Goal: Task Accomplishment & Management: Manage account settings

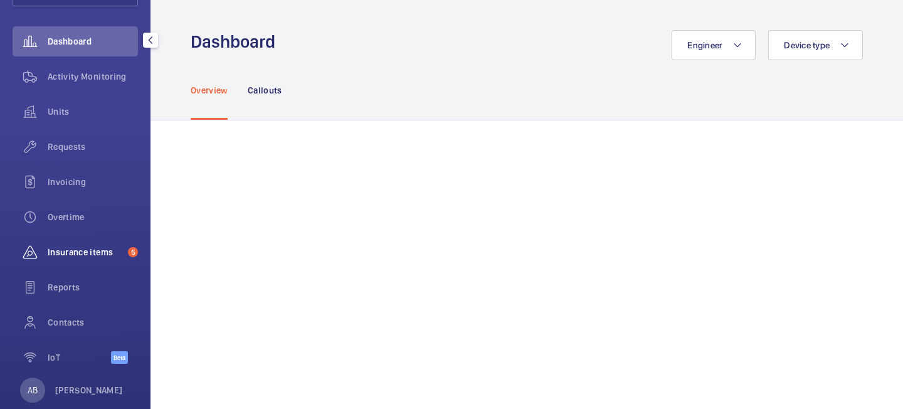
scroll to position [128, 0]
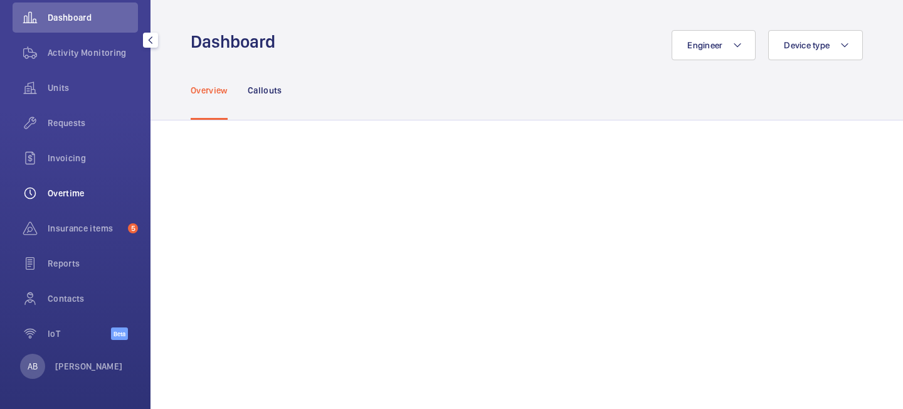
click at [64, 189] on span "Overtime" at bounding box center [93, 193] width 90 height 13
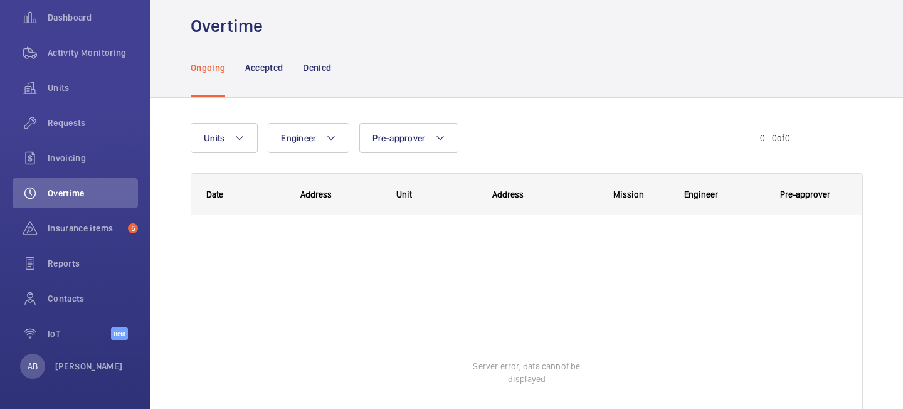
scroll to position [14, 0]
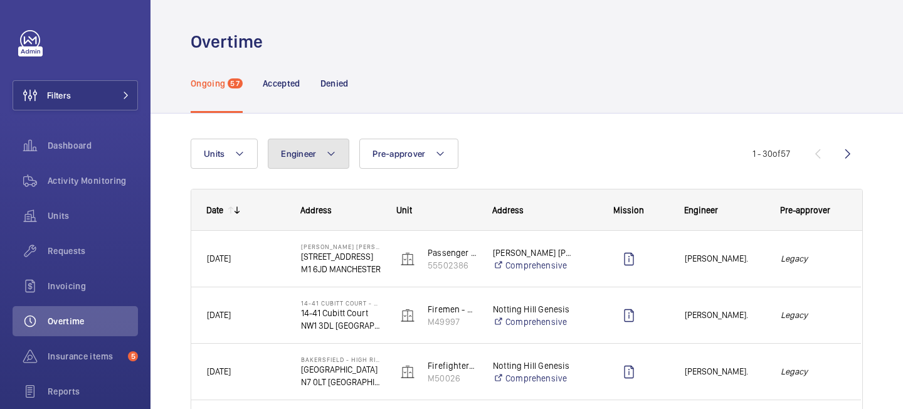
click at [325, 162] on button "Engineer" at bounding box center [308, 154] width 81 height 30
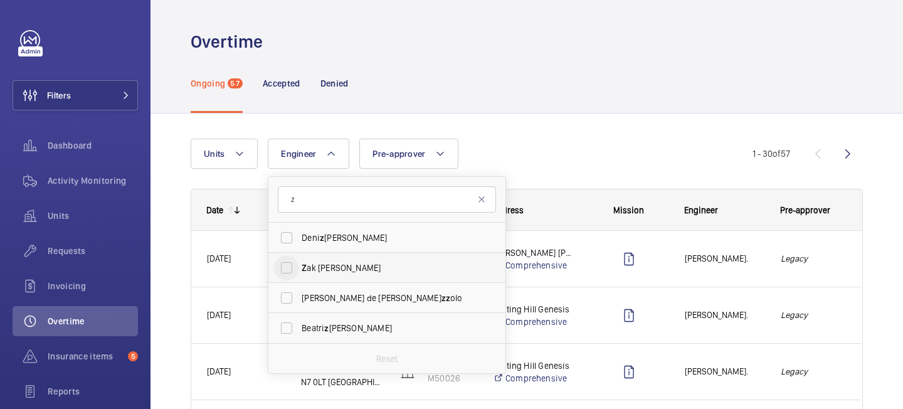
type input "z"
click at [286, 261] on input "Z ak [PERSON_NAME]" at bounding box center [286, 267] width 25 height 25
checkbox input "true"
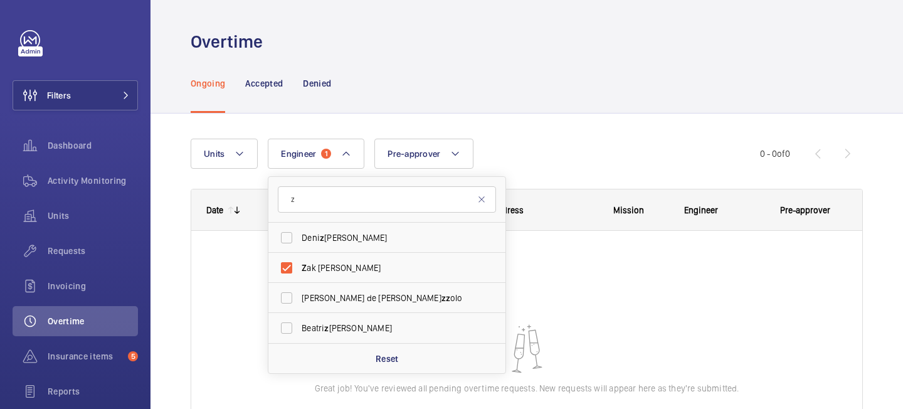
click at [606, 132] on div "Units Engineer 1 z [PERSON_NAME] Z ak [PERSON_NAME] [PERSON_NAME] de [PERSON_NA…" at bounding box center [527, 318] width 672 height 400
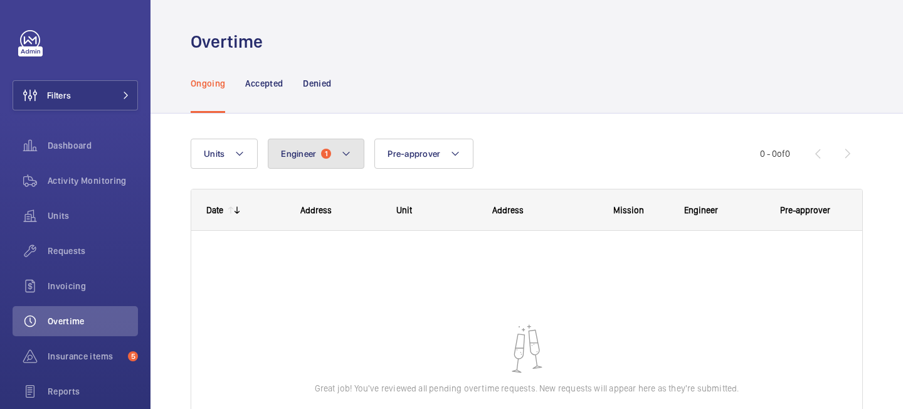
click at [328, 164] on button "Engineer 1" at bounding box center [316, 154] width 97 height 30
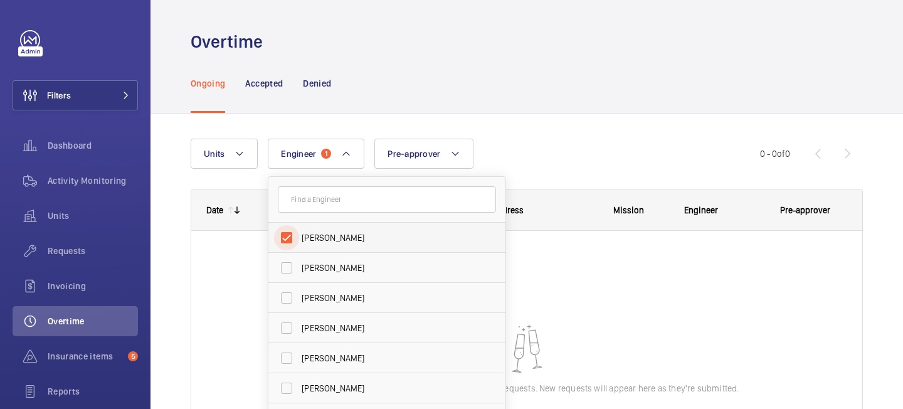
click at [288, 237] on input "[PERSON_NAME]" at bounding box center [286, 237] width 25 height 25
checkbox input "false"
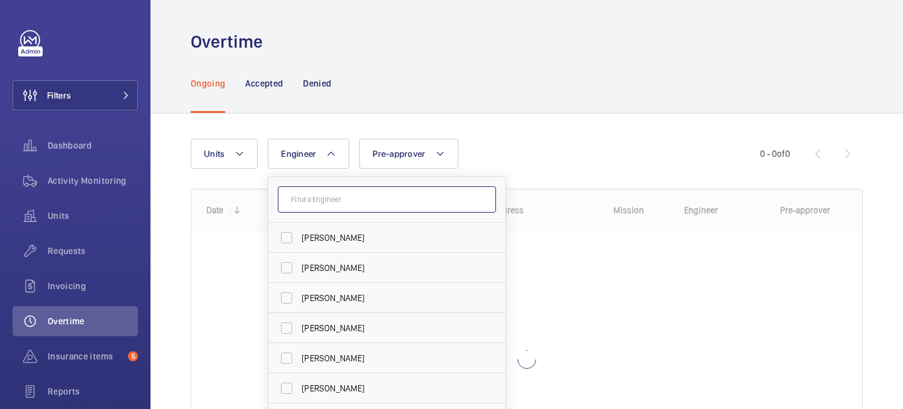
click at [314, 207] on input "text" at bounding box center [387, 199] width 218 height 26
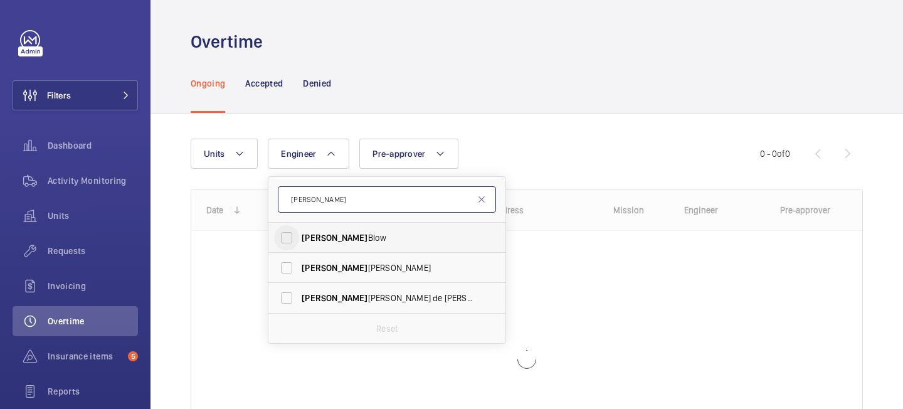
type input "[PERSON_NAME]"
click at [294, 238] on input "[PERSON_NAME]" at bounding box center [286, 237] width 25 height 25
checkbox input "true"
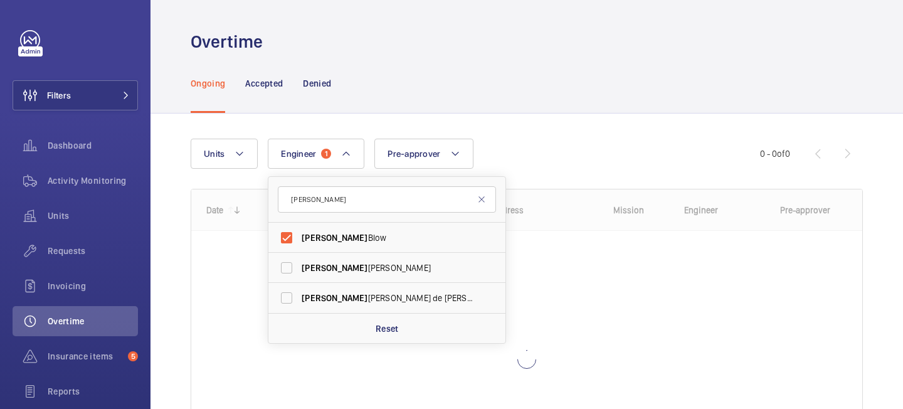
click at [562, 147] on div "Units Engineer 1 [PERSON_NAME] [PERSON_NAME] Blow [PERSON_NAME] [PERSON_NAME] d…" at bounding box center [475, 154] width 569 height 30
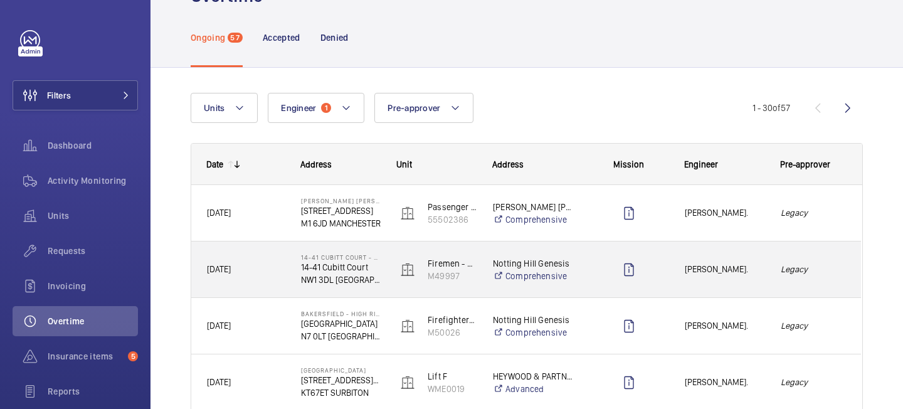
scroll to position [48, 0]
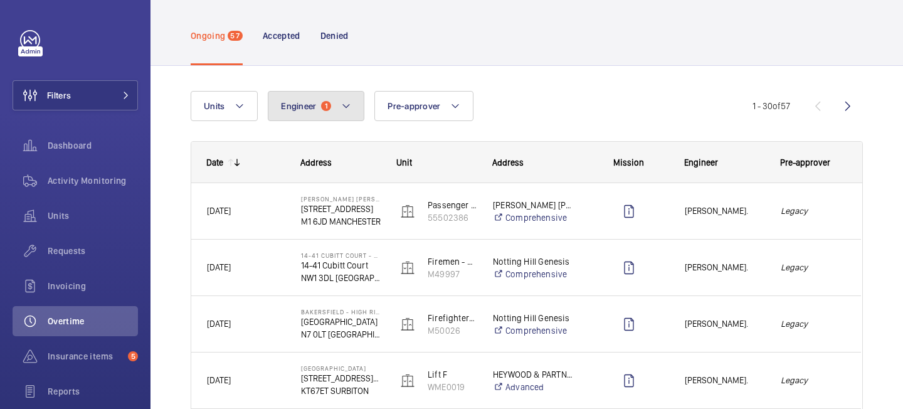
click at [315, 114] on button "Engineer 1" at bounding box center [316, 106] width 97 height 30
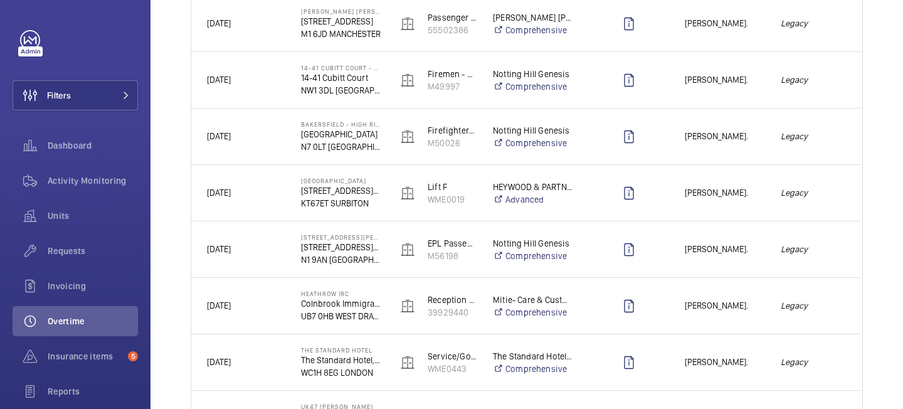
scroll to position [0, 0]
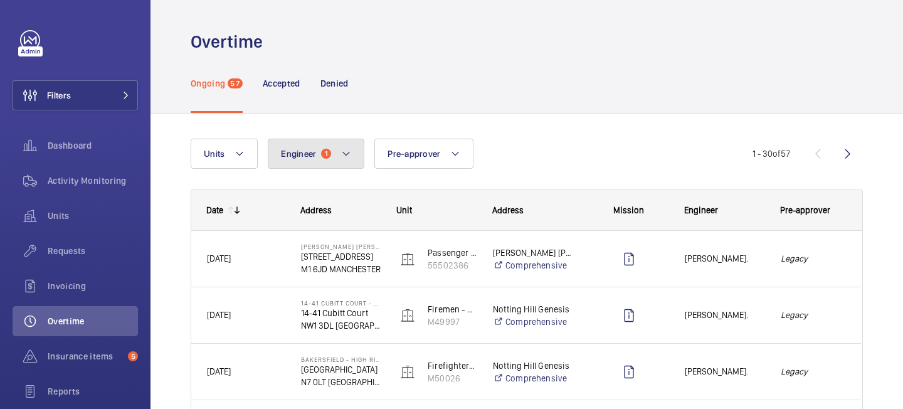
click at [328, 153] on span "1" at bounding box center [326, 154] width 10 height 10
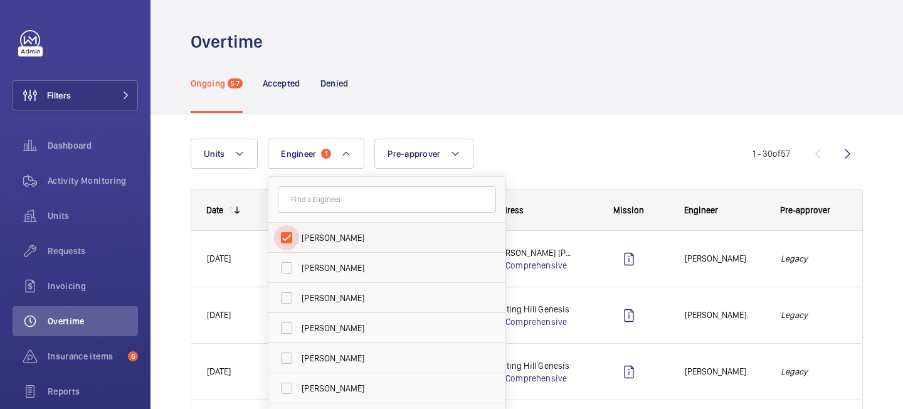
click at [287, 237] on input "[PERSON_NAME]" at bounding box center [286, 237] width 25 height 25
checkbox input "false"
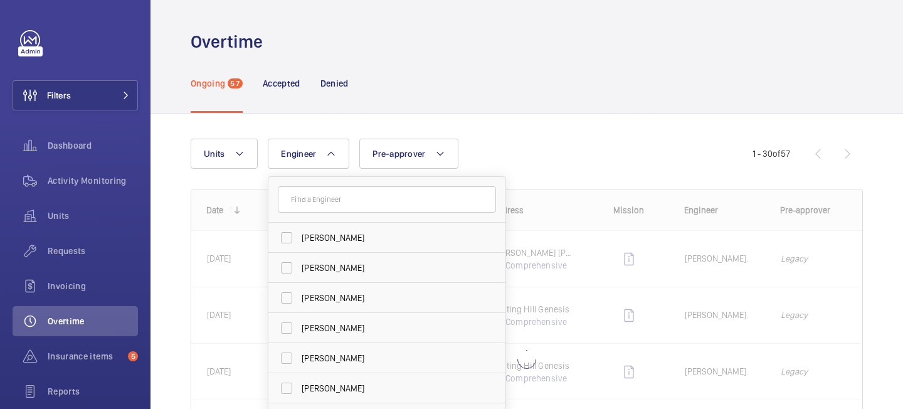
click at [556, 121] on div "Units Engineer [PERSON_NAME] [PERSON_NAME] [PERSON_NAME] [PERSON_NAME][DEMOGRAP…" at bounding box center [527, 318] width 672 height 400
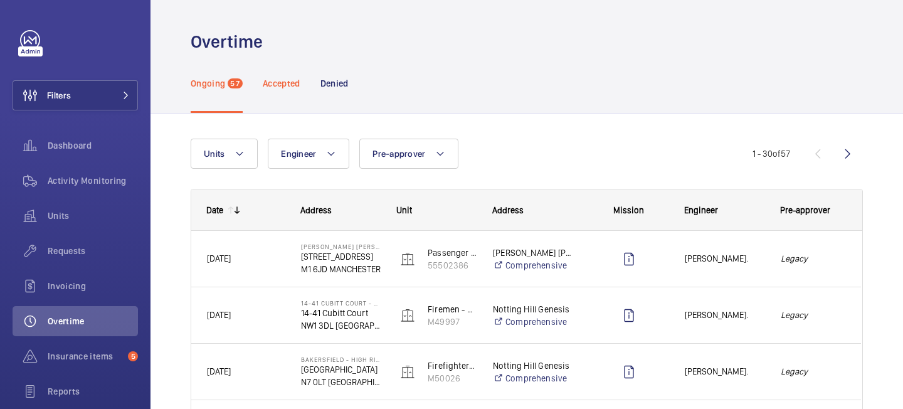
click at [280, 96] on div "Accepted" at bounding box center [282, 83] width 38 height 60
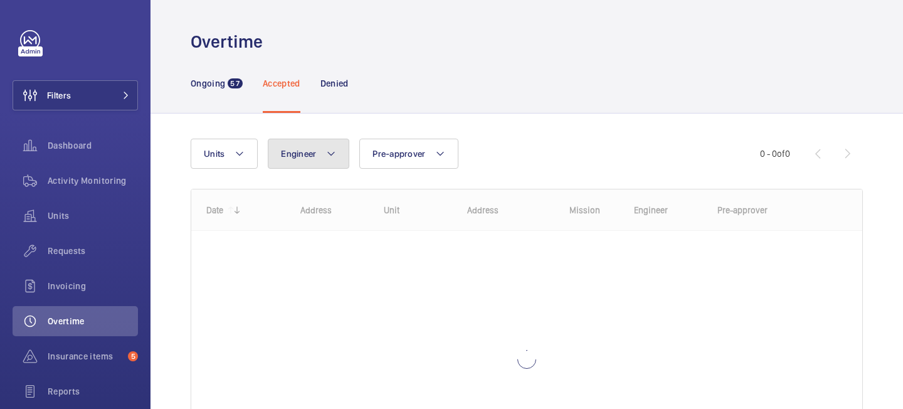
click at [303, 149] on span "Engineer" at bounding box center [298, 154] width 35 height 10
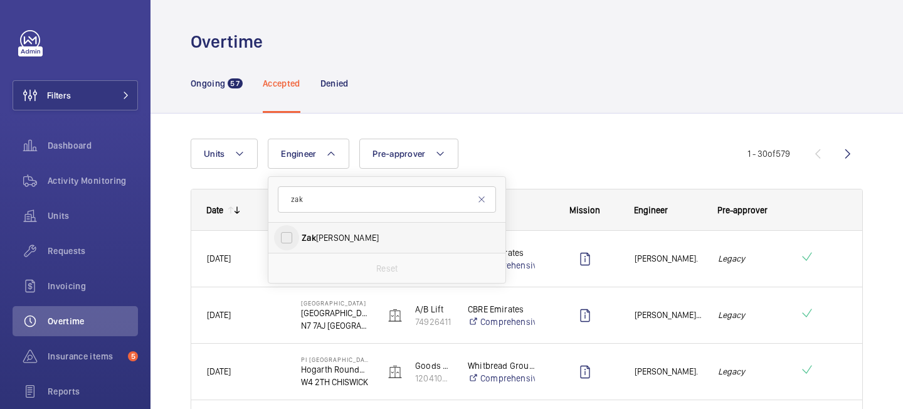
type input "zak"
click at [290, 232] on input "[PERSON_NAME]" at bounding box center [286, 237] width 25 height 25
checkbox input "true"
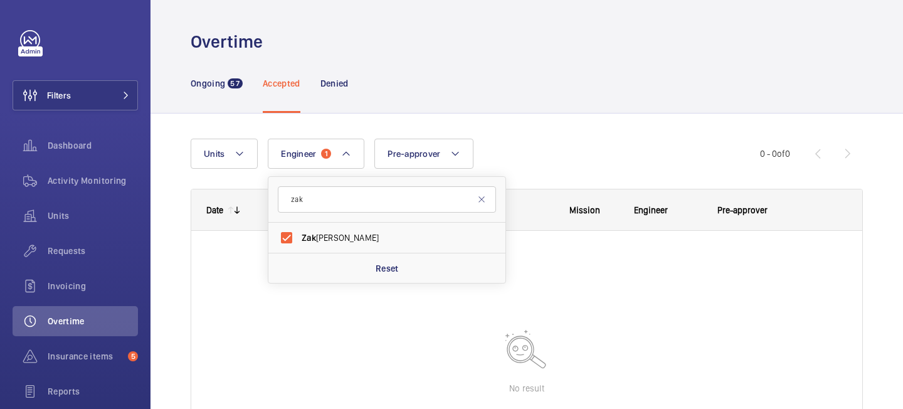
click at [598, 130] on div "Units Engineer 1 zak [PERSON_NAME] Reset Pre-approver More filters Reset all fi…" at bounding box center [527, 318] width 672 height 400
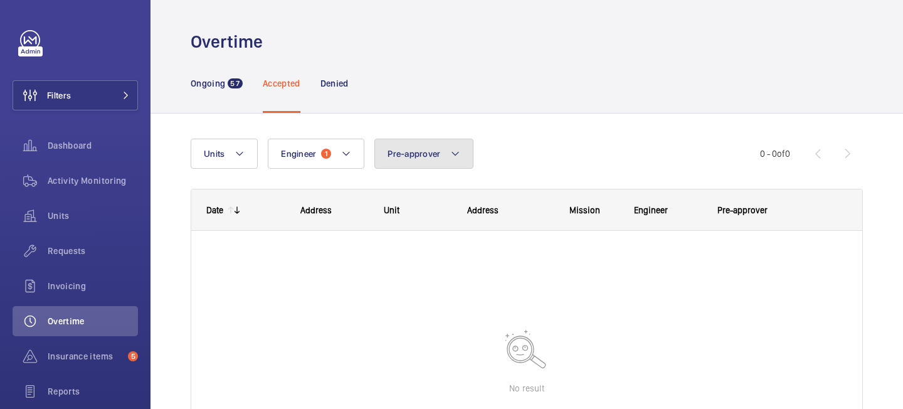
click at [396, 152] on span "Pre-approver" at bounding box center [413, 154] width 53 height 10
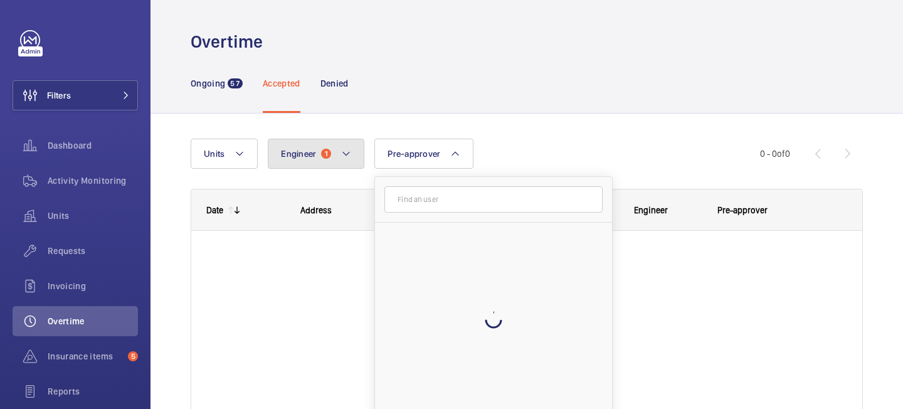
click at [349, 159] on mat-icon at bounding box center [346, 153] width 10 height 15
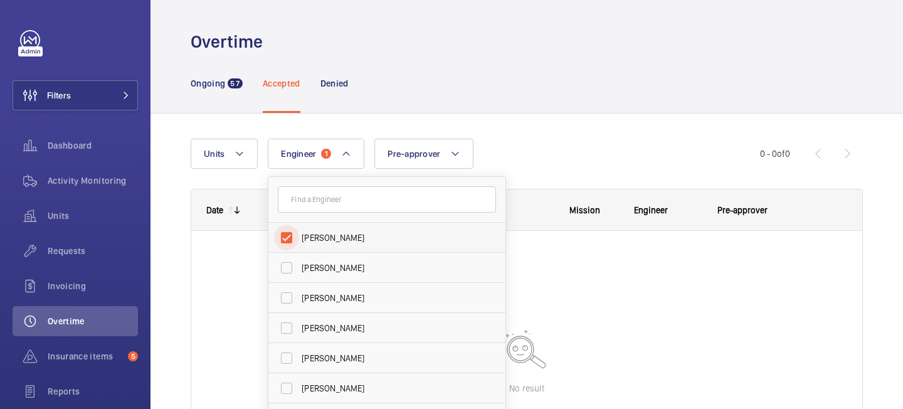
click at [284, 237] on input "[PERSON_NAME]" at bounding box center [286, 237] width 25 height 25
checkbox input "false"
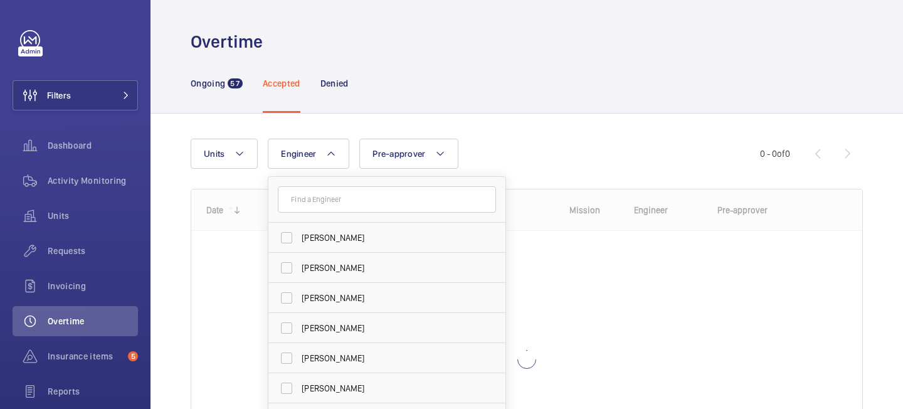
click at [500, 144] on div "Units Engineer [PERSON_NAME] [PERSON_NAME] [PERSON_NAME] [PERSON_NAME] [PERSON_…" at bounding box center [475, 154] width 569 height 30
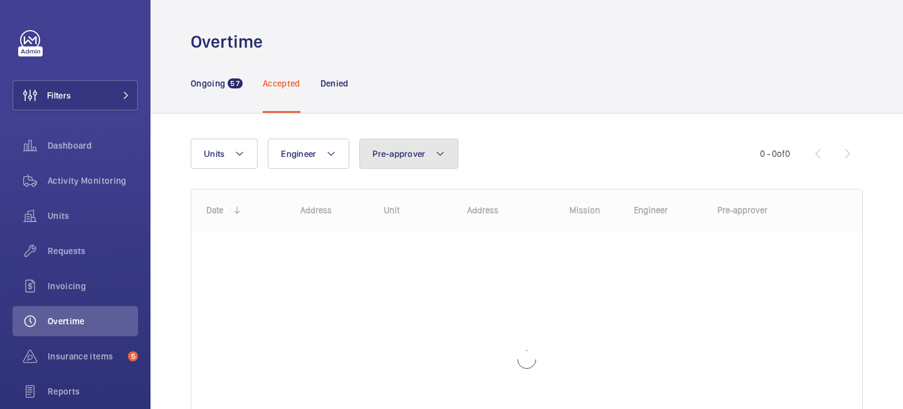
click at [441, 147] on mat-icon at bounding box center [440, 153] width 10 height 15
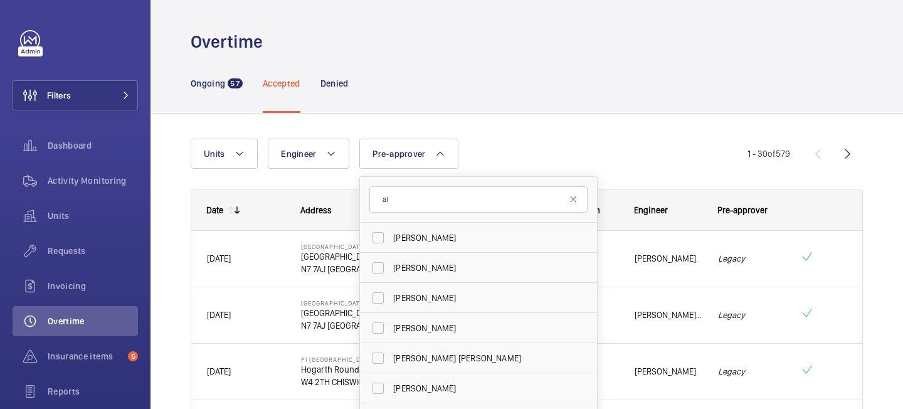
type input "a"
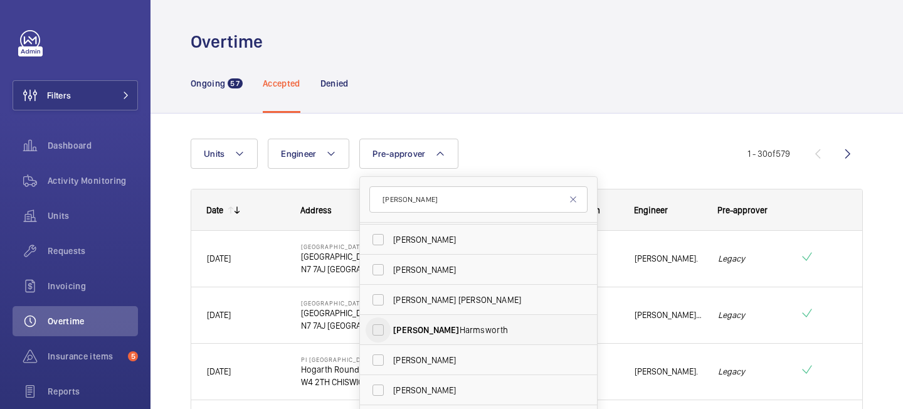
type input "[PERSON_NAME]"
click at [380, 328] on input "[PERSON_NAME]" at bounding box center [377, 329] width 25 height 25
checkbox input "true"
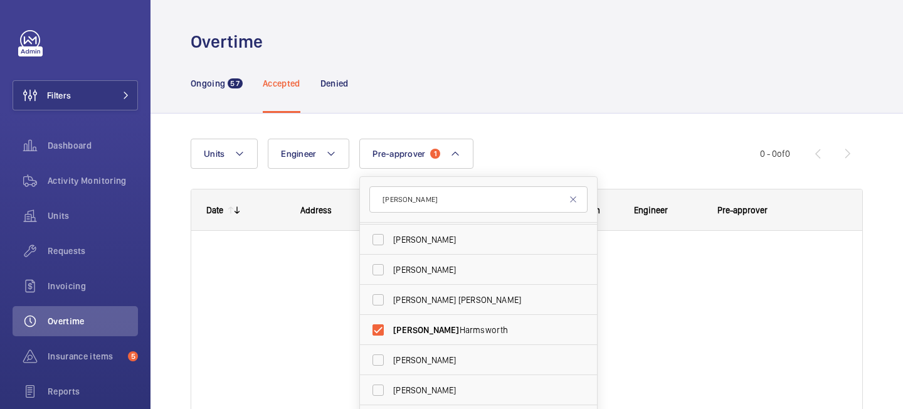
click at [622, 87] on div "Ongoing 57 Accepted Denied" at bounding box center [527, 83] width 672 height 60
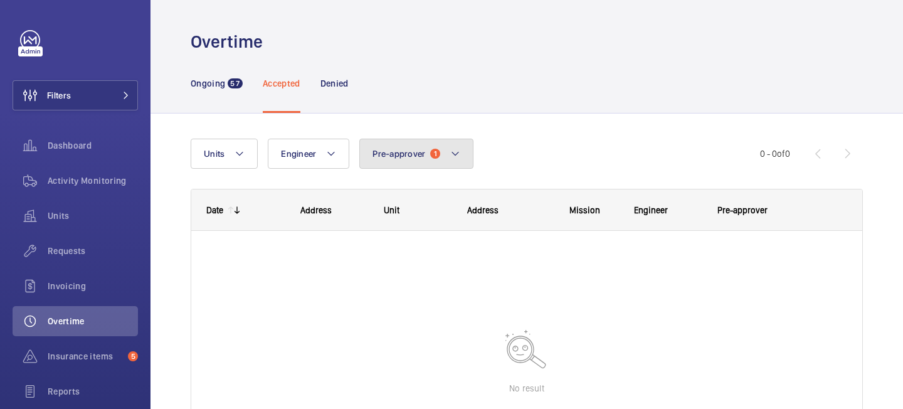
click at [441, 149] on button "Pre-approver 1" at bounding box center [416, 154] width 114 height 30
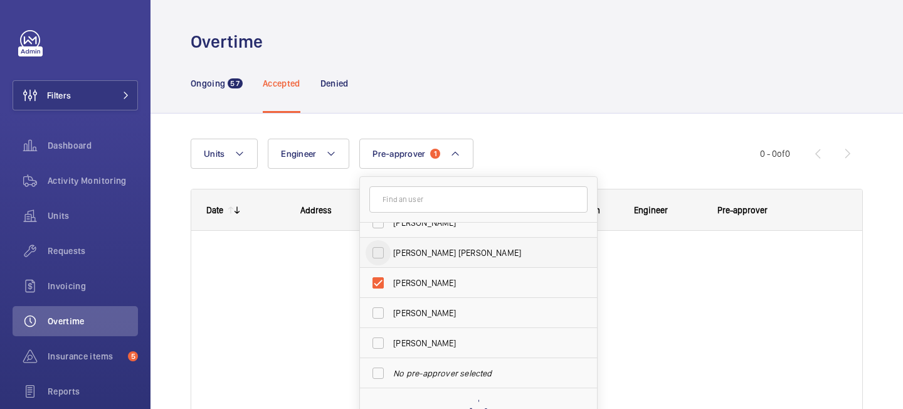
scroll to position [117, 0]
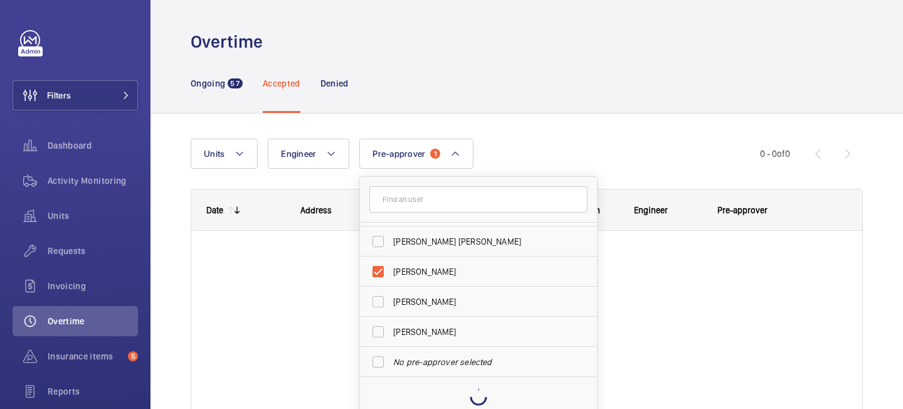
click at [550, 129] on div "Units Engineer Pre-approver 1 [PERSON_NAME] [PERSON_NAME] [PERSON_NAME] [PERSON…" at bounding box center [527, 318] width 672 height 400
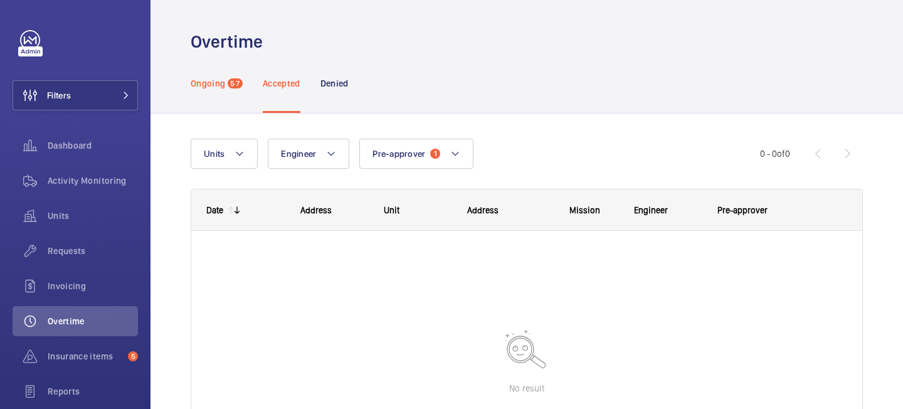
click at [207, 82] on p "Ongoing" at bounding box center [208, 83] width 34 height 13
